Goal: Book appointment/travel/reservation

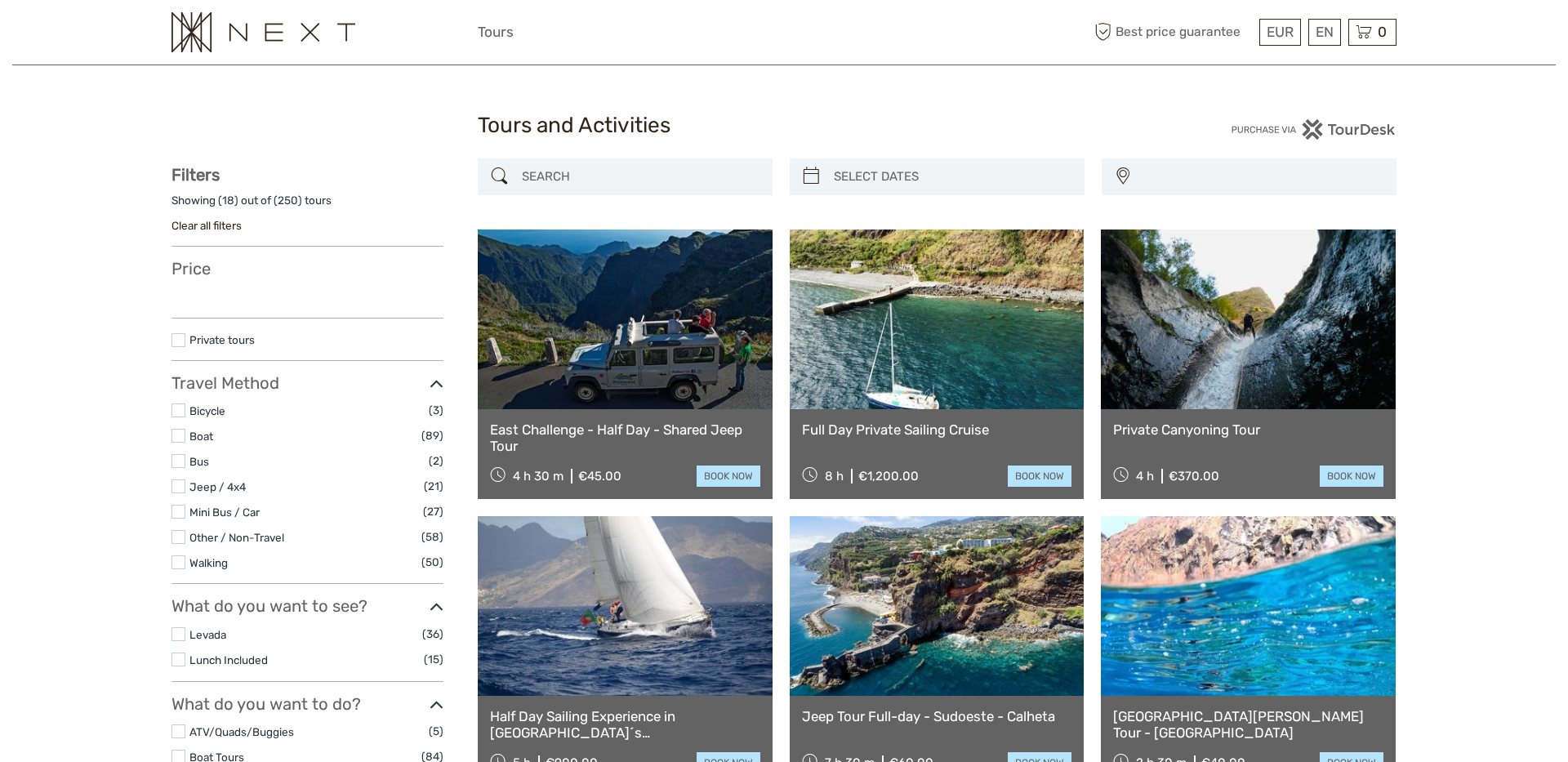
select select
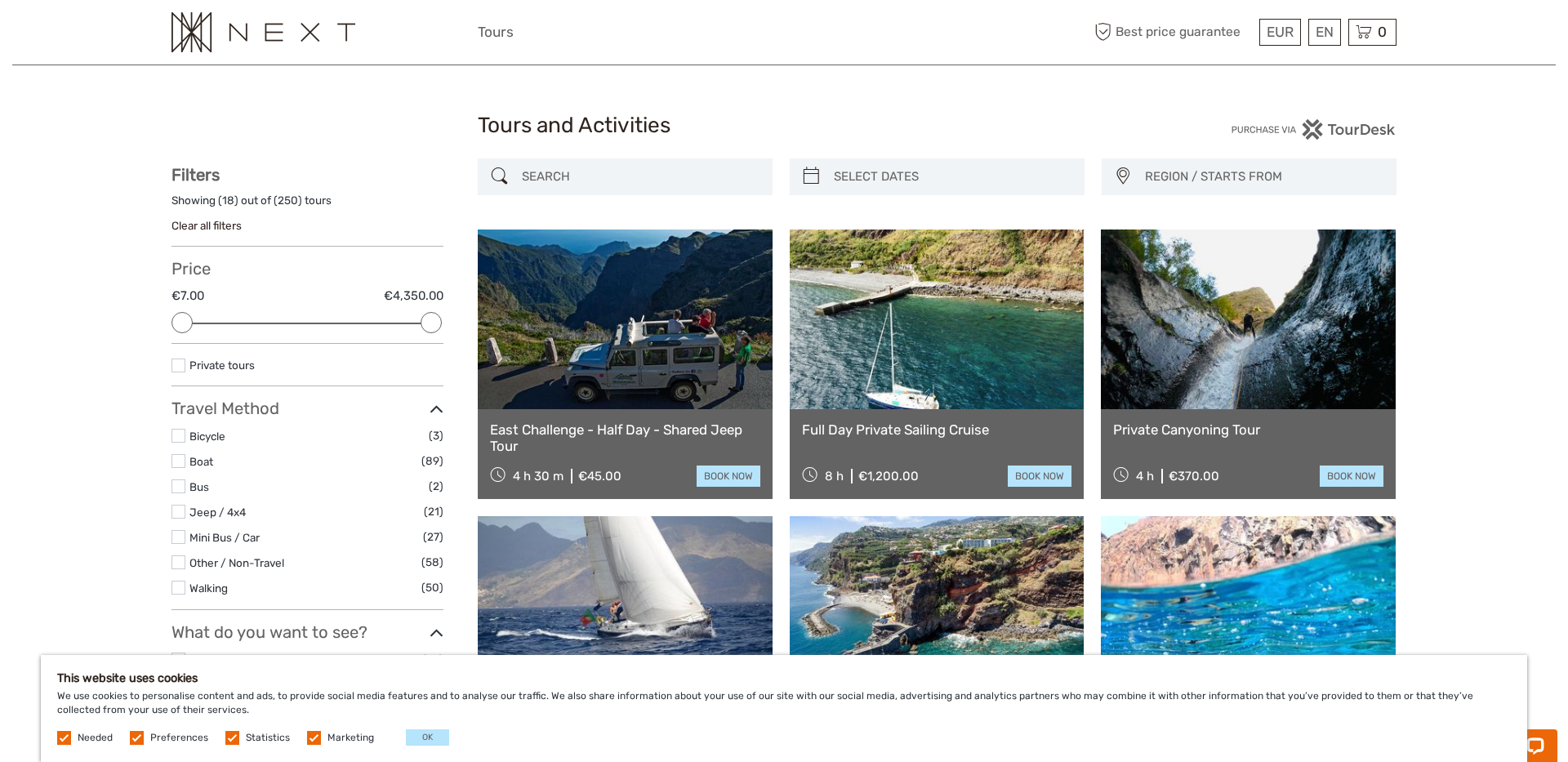
type input "[DATE]"
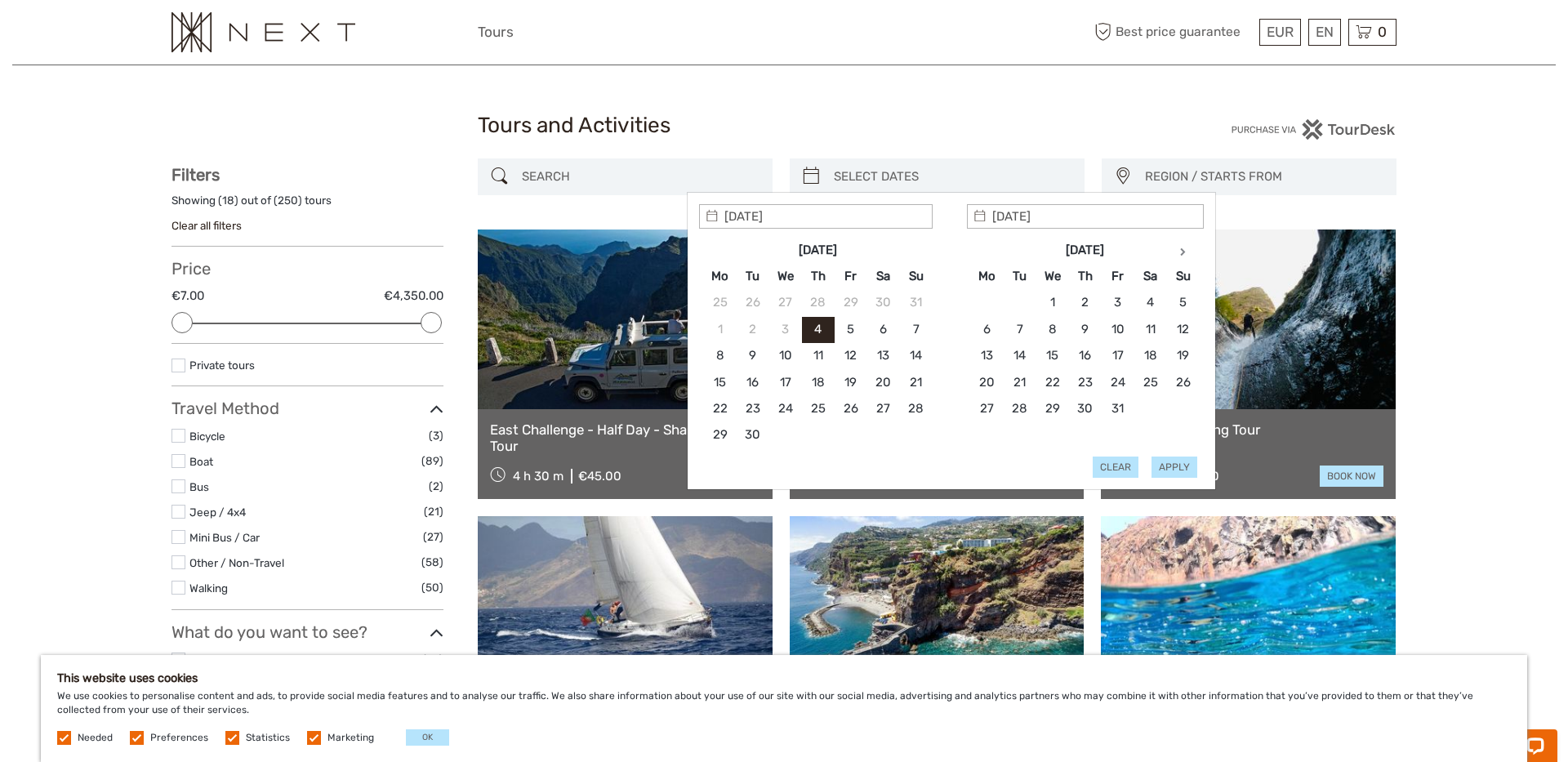
click at [865, 167] on input "search" at bounding box center [952, 177] width 249 height 29
type input "[DATE]"
click at [1178, 463] on button "Apply" at bounding box center [1174, 468] width 46 height 22
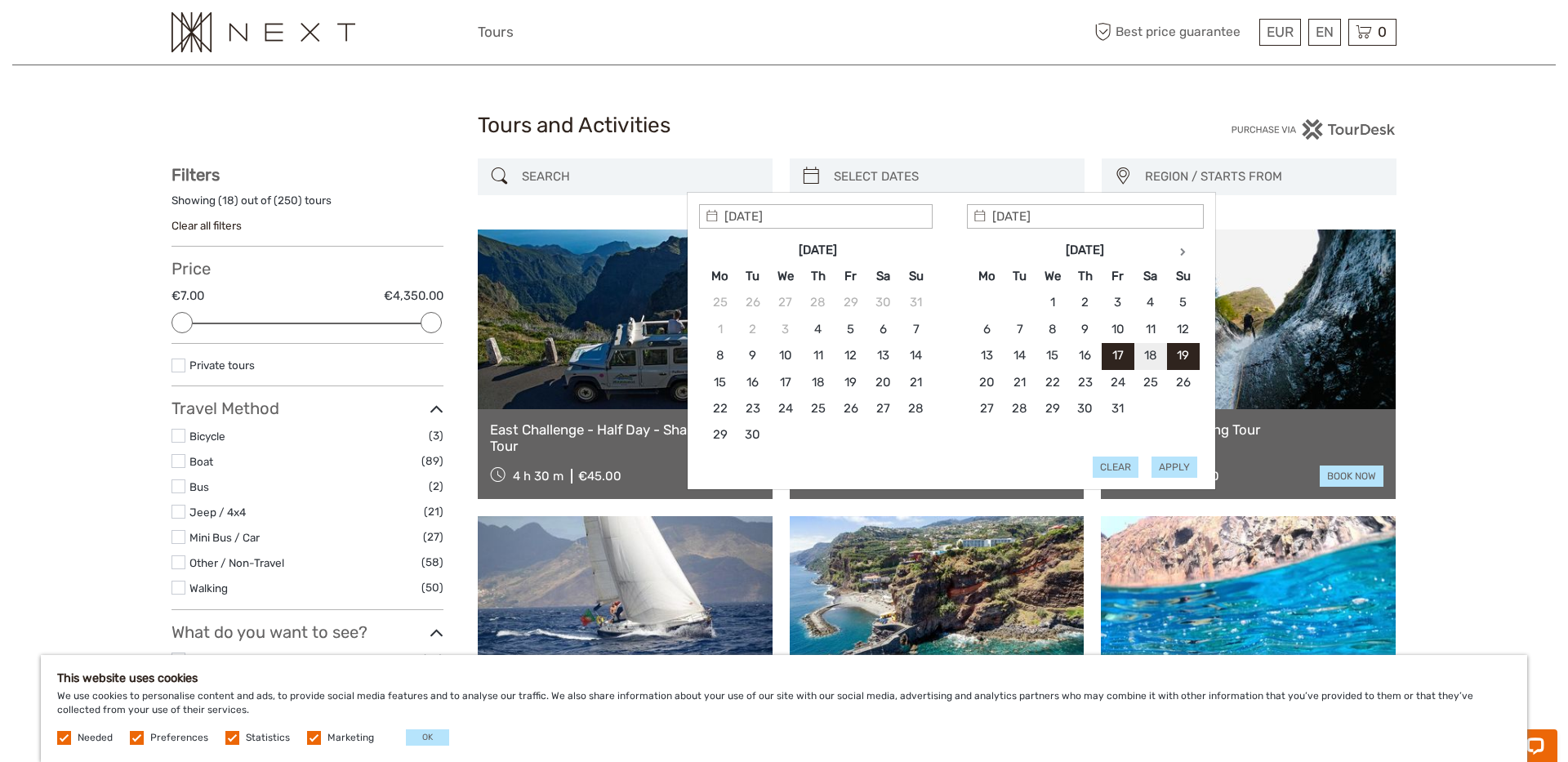
type input "[DATE] - [DATE]"
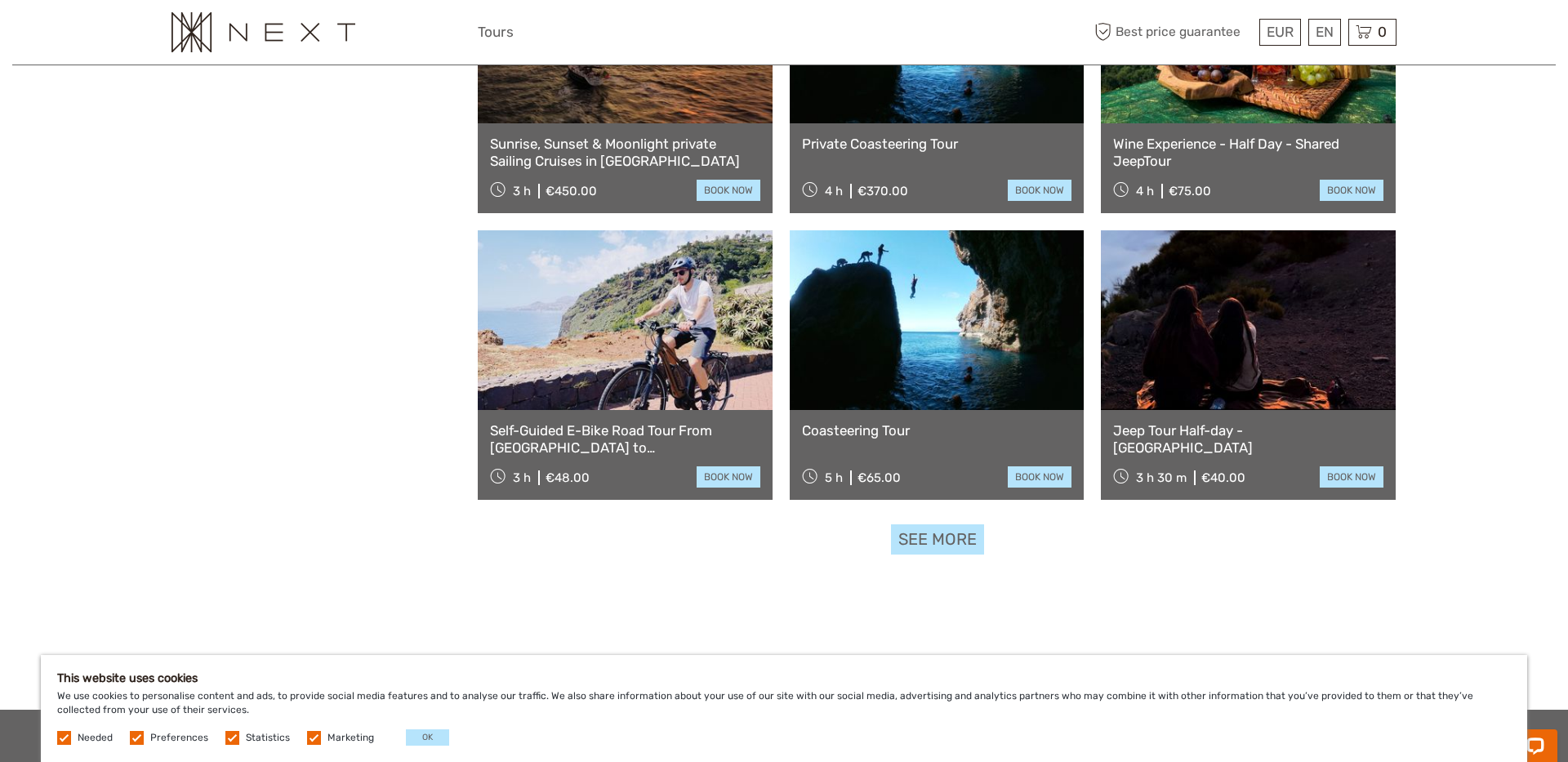
scroll to position [1469, 0]
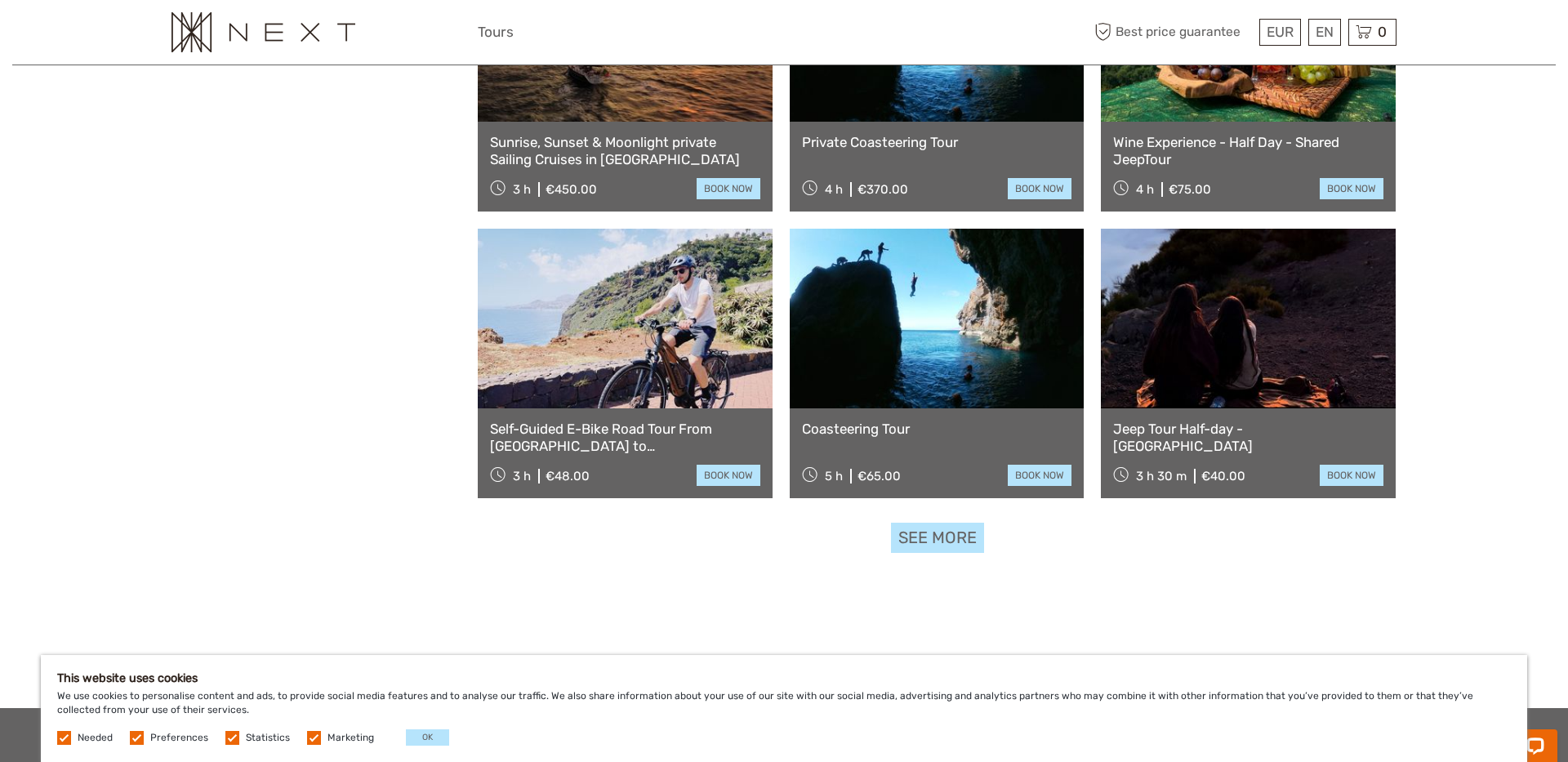
click at [966, 533] on link "See more" at bounding box center [938, 538] width 94 height 31
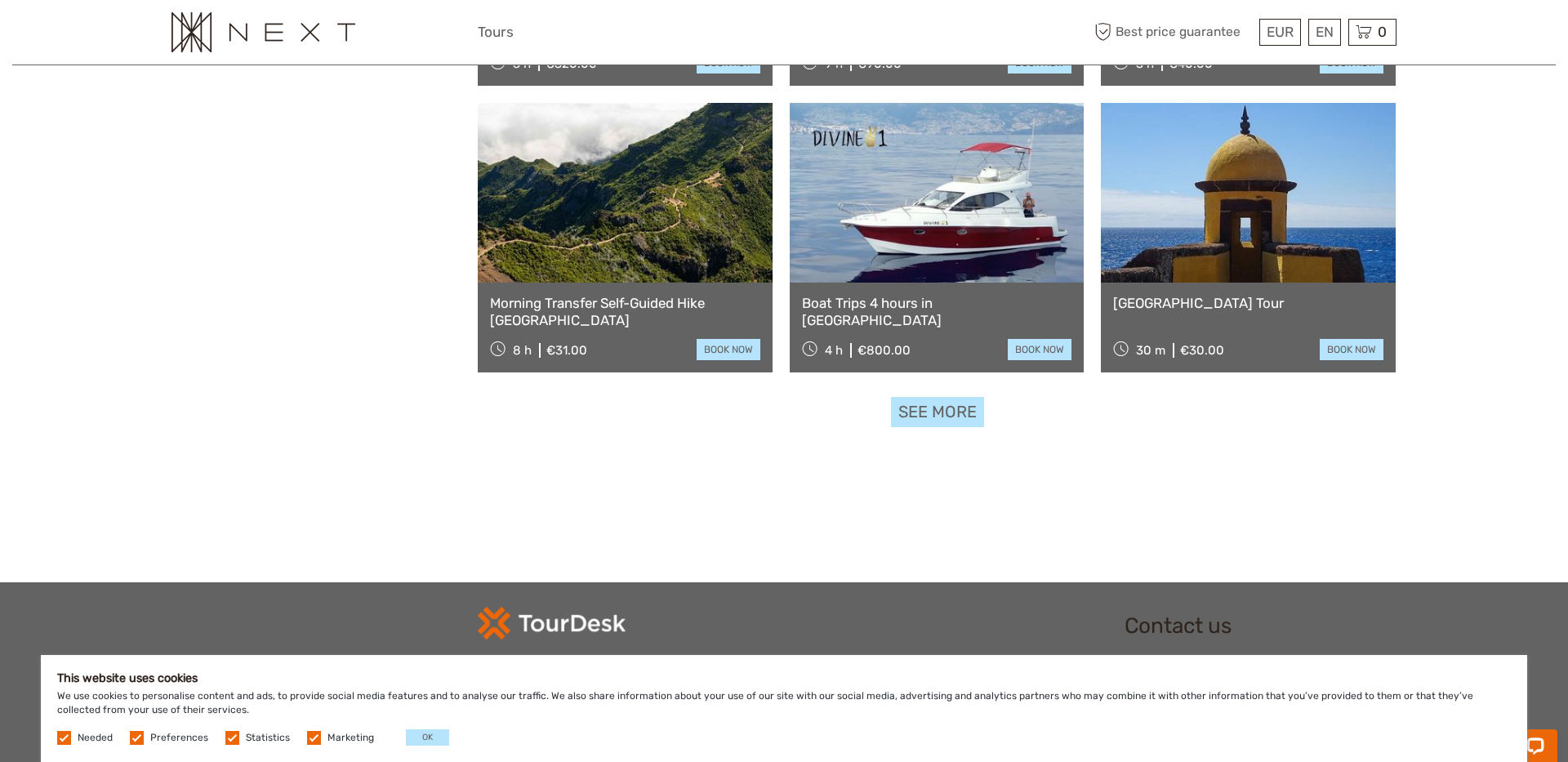
scroll to position [3319, 0]
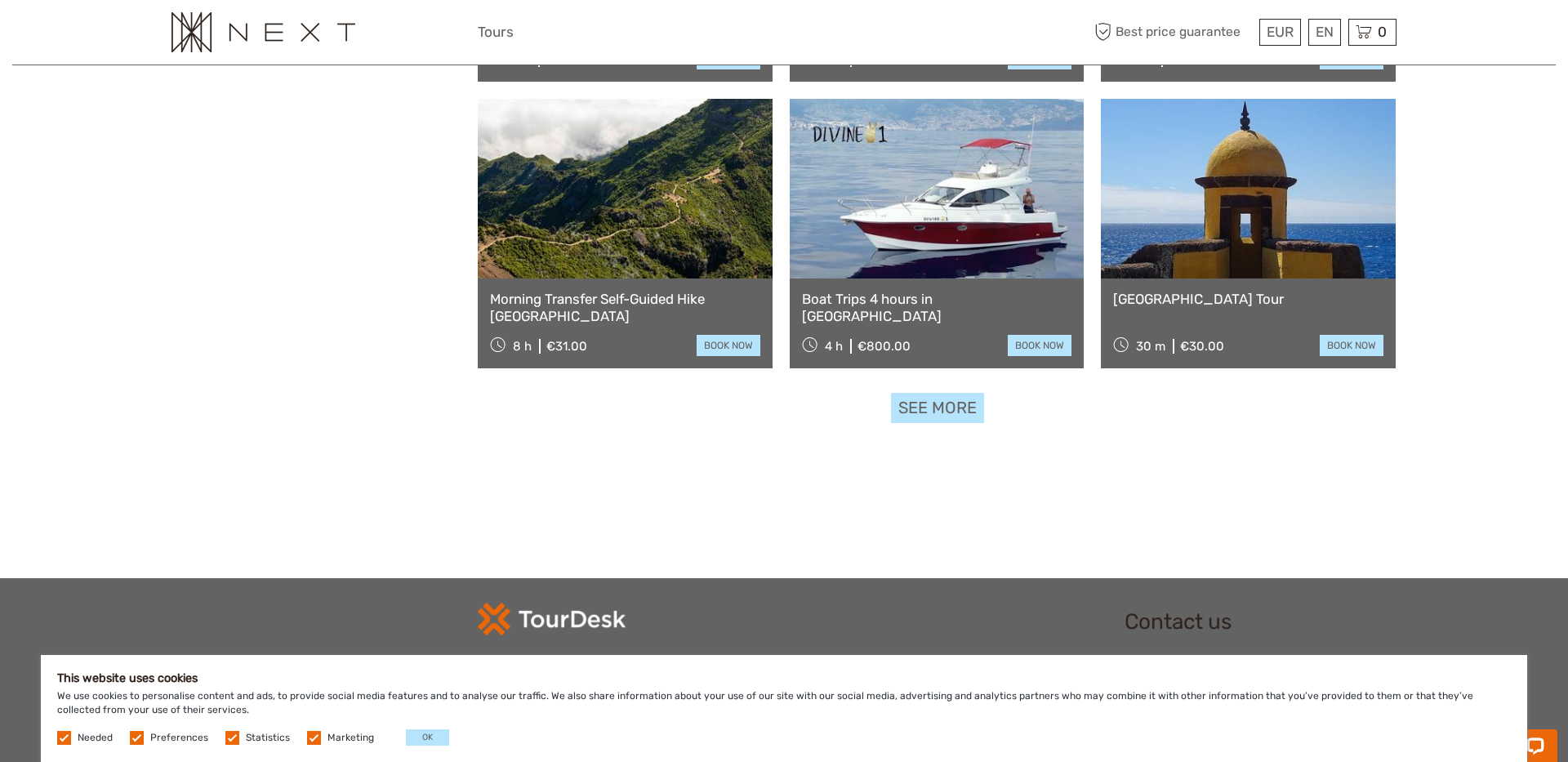
click at [948, 409] on link "See more" at bounding box center [938, 408] width 94 height 31
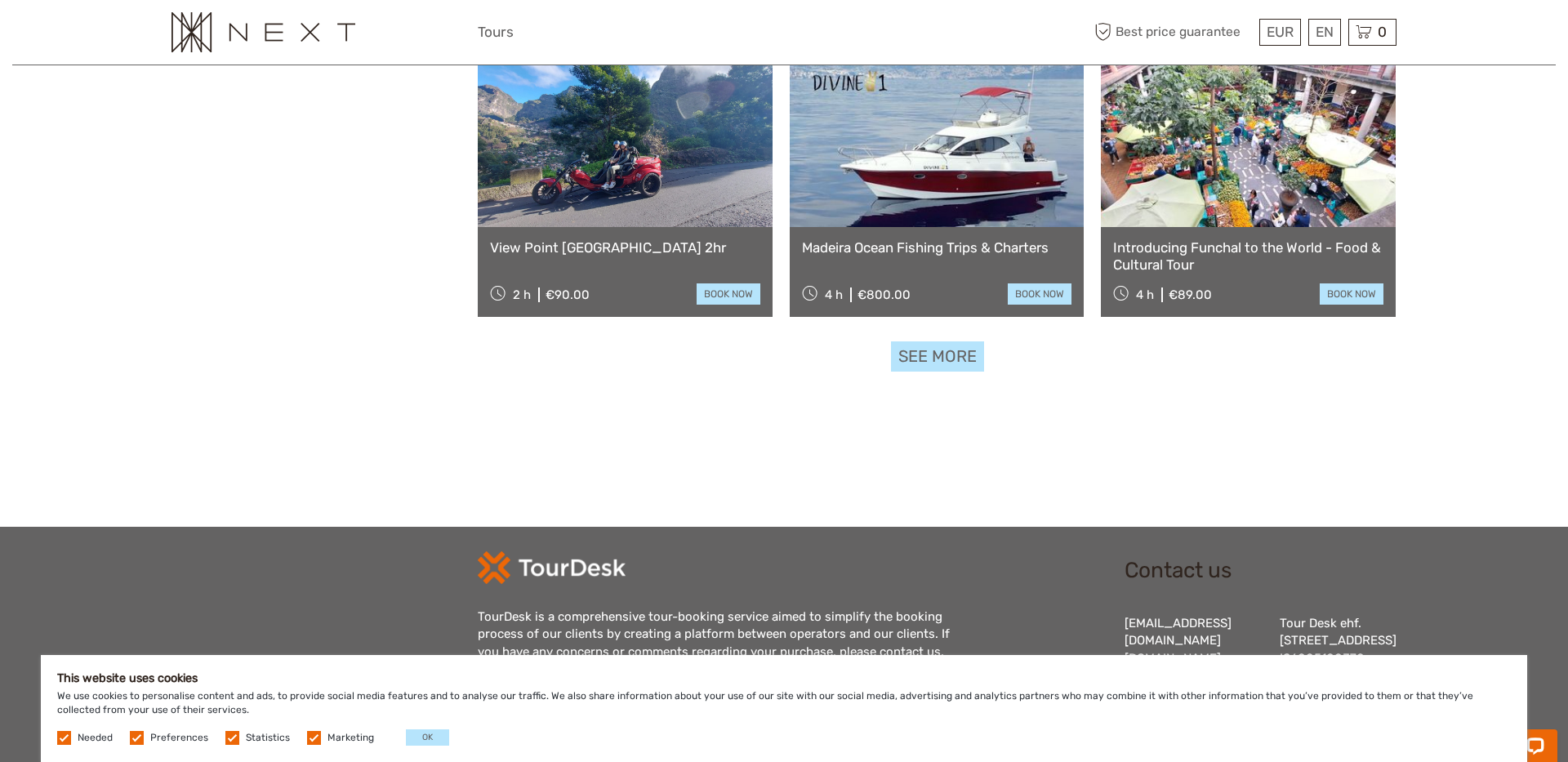
scroll to position [5092, 0]
